Goal: Task Accomplishment & Management: Manage account settings

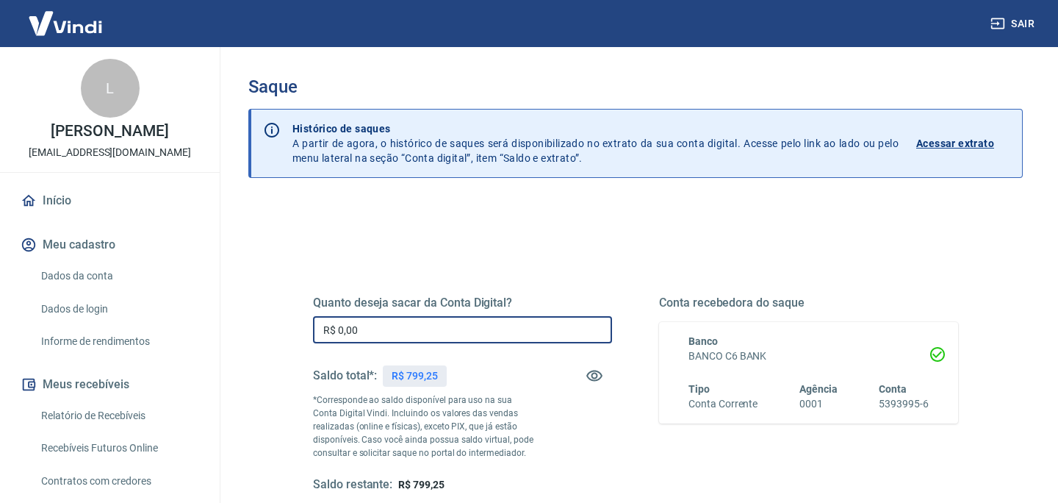
drag, startPoint x: 379, startPoint y: 329, endPoint x: 291, endPoint y: 322, distance: 87.7
click at [291, 322] on div "Quanto deseja sacar da Conta Digital? R$ 0,00 ​ Saldo total*: R$ 799,25 *Corres…" at bounding box center [636, 402] width 716 height 342
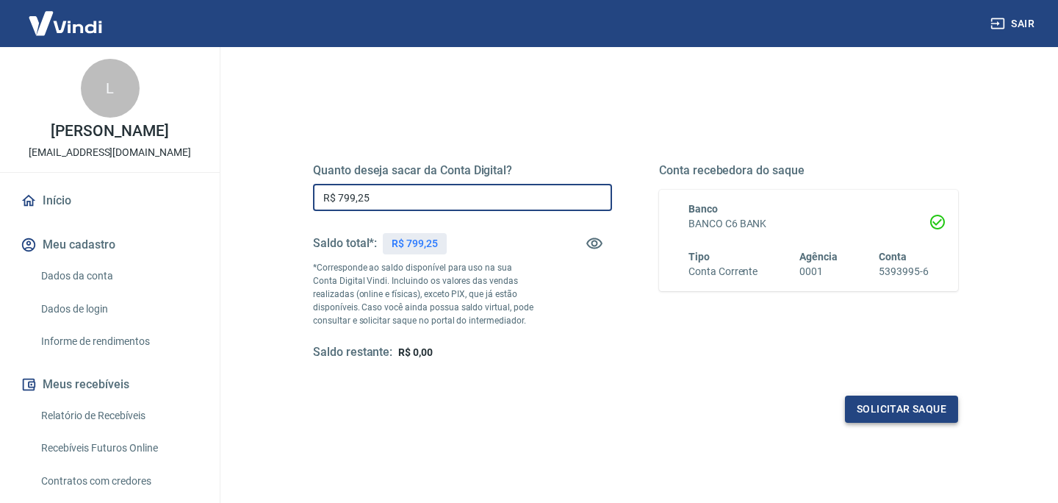
type input "R$ 799,25"
click at [867, 406] on button "Solicitar saque" at bounding box center [901, 408] width 113 height 27
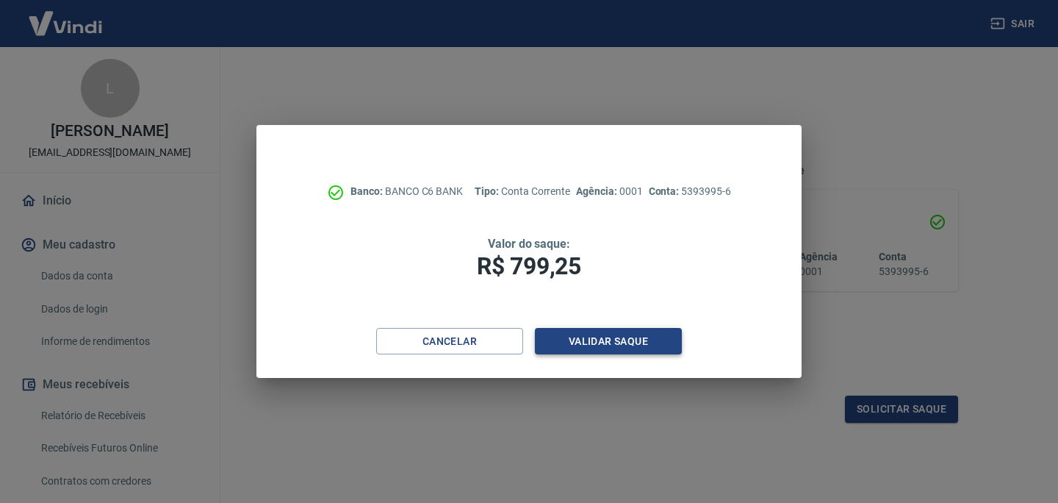
click at [623, 337] on button "Validar saque" at bounding box center [608, 341] width 147 height 27
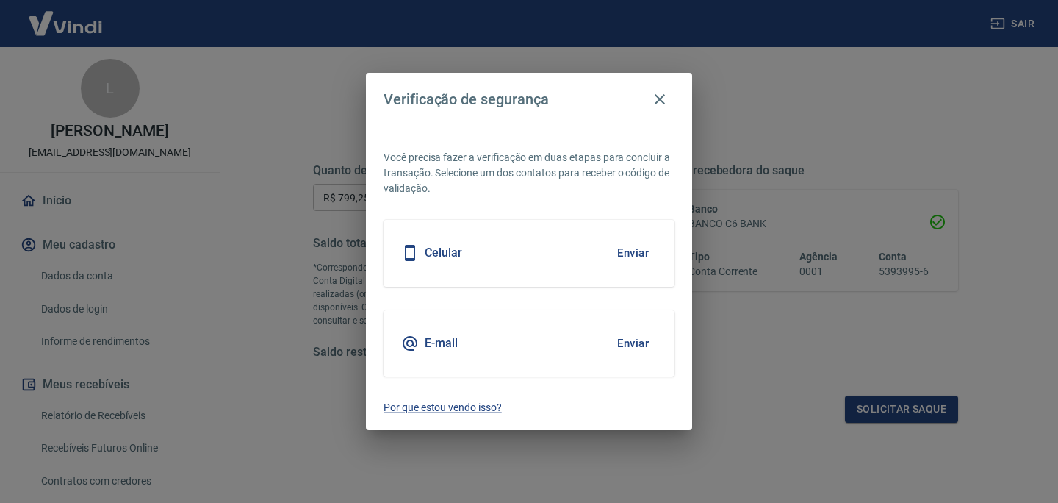
click at [623, 337] on button "Enviar" at bounding box center [633, 343] width 48 height 31
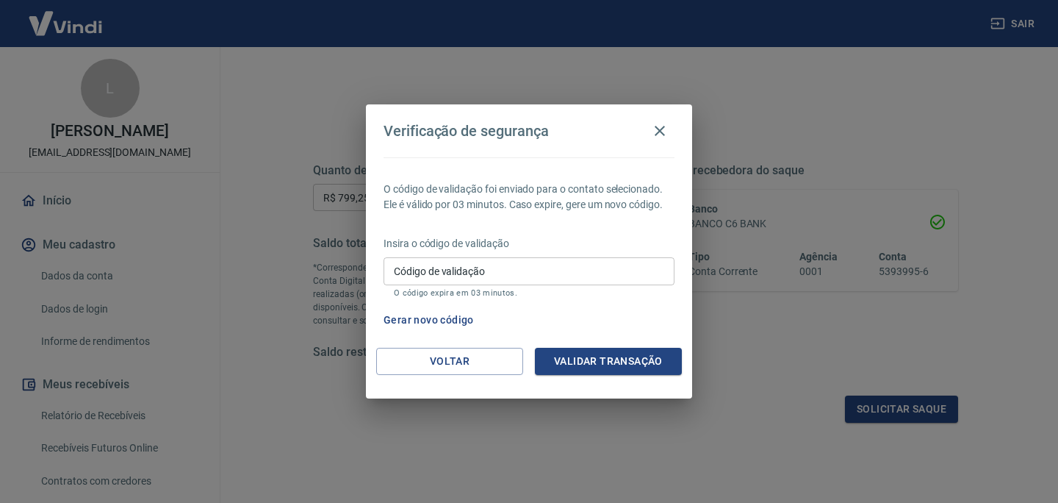
click at [601, 276] on input "Código de validação" at bounding box center [529, 270] width 291 height 27
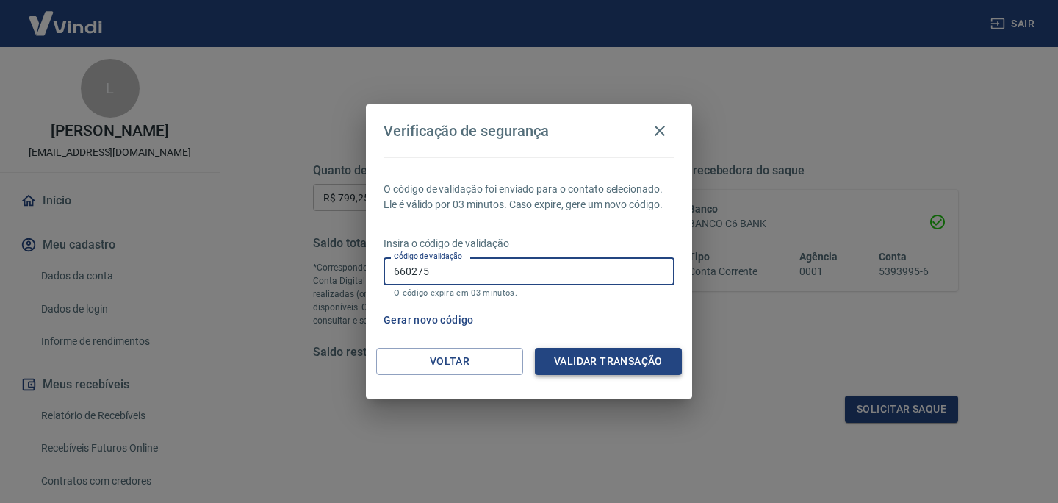
type input "660275"
click at [642, 370] on button "Validar transação" at bounding box center [608, 361] width 147 height 27
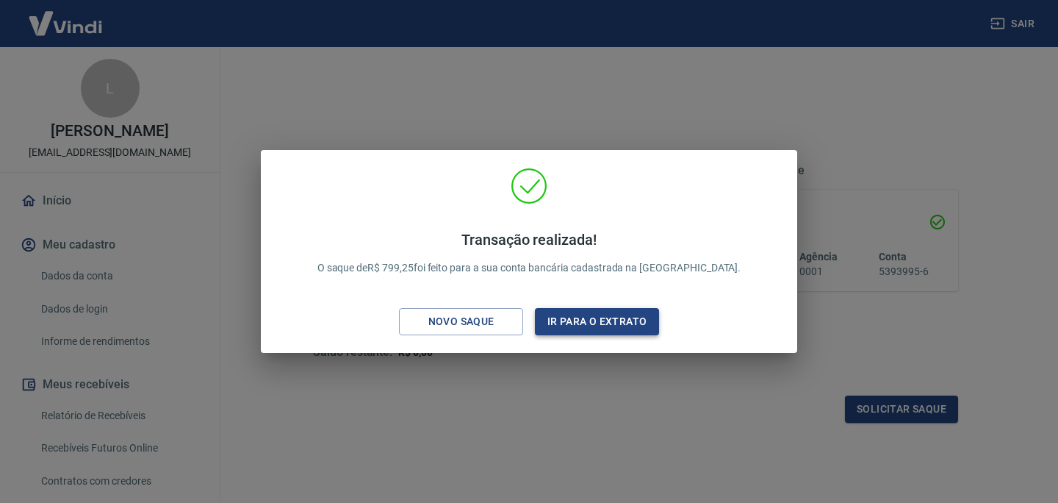
click at [627, 329] on button "Ir para o extrato" at bounding box center [597, 321] width 124 height 27
